Goal: Transaction & Acquisition: Register for event/course

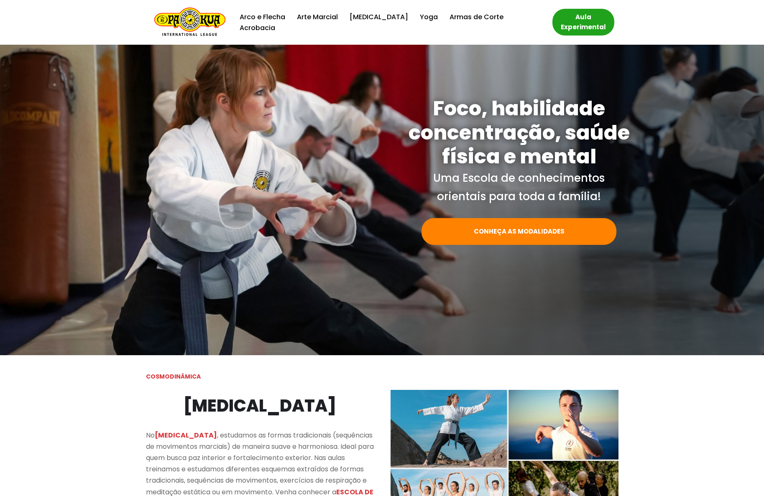
click at [566, 28] on link "Aula Experimental" at bounding box center [583, 22] width 62 height 27
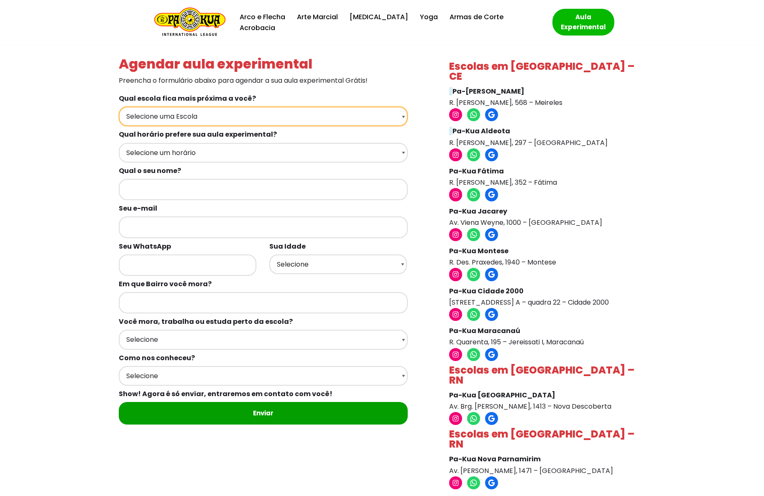
click at [240, 113] on select "Selecione uma Escola Fortaleza - Pa-Kua Meireles Fortaleza - Pa-Kua Aldeota For…" at bounding box center [263, 117] width 289 height 20
select select "Maracanaú - Pa-Kua Maracanaú"
click at [119, 107] on select "Selecione uma Escola Fortaleza - Pa-Kua Meireles Fortaleza - Pa-Kua Aldeota For…" at bounding box center [263, 117] width 289 height 20
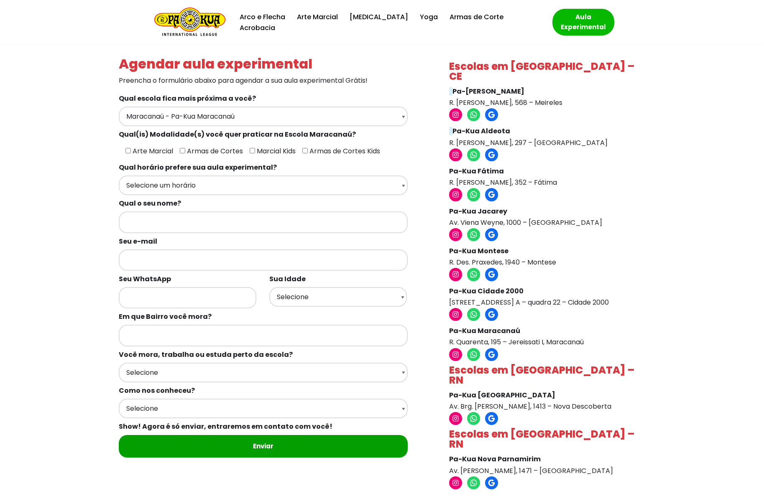
click at [59, 202] on div "Agendar aula experimental Preencha o formulário abaixo para agendar a sua aula …" at bounding box center [382, 329] width 758 height 568
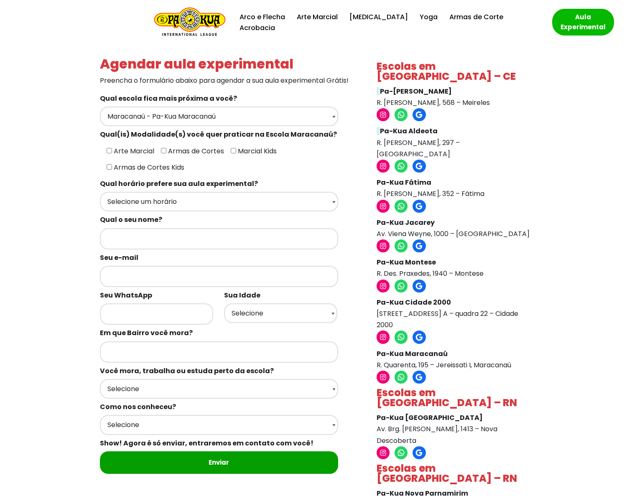
click at [41, 192] on div "Agendar aula experimental Preencha o formulário abaixo para agendar a sua aula …" at bounding box center [318, 351] width 631 height 613
